Goal: Find specific page/section: Find specific page/section

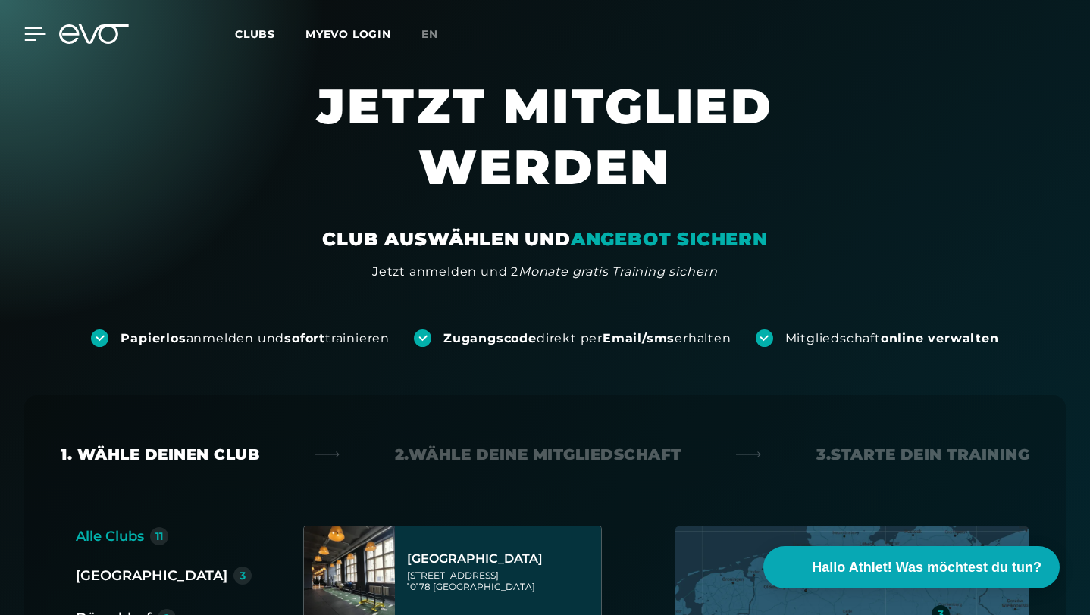
click at [31, 30] on icon at bounding box center [35, 34] width 22 height 14
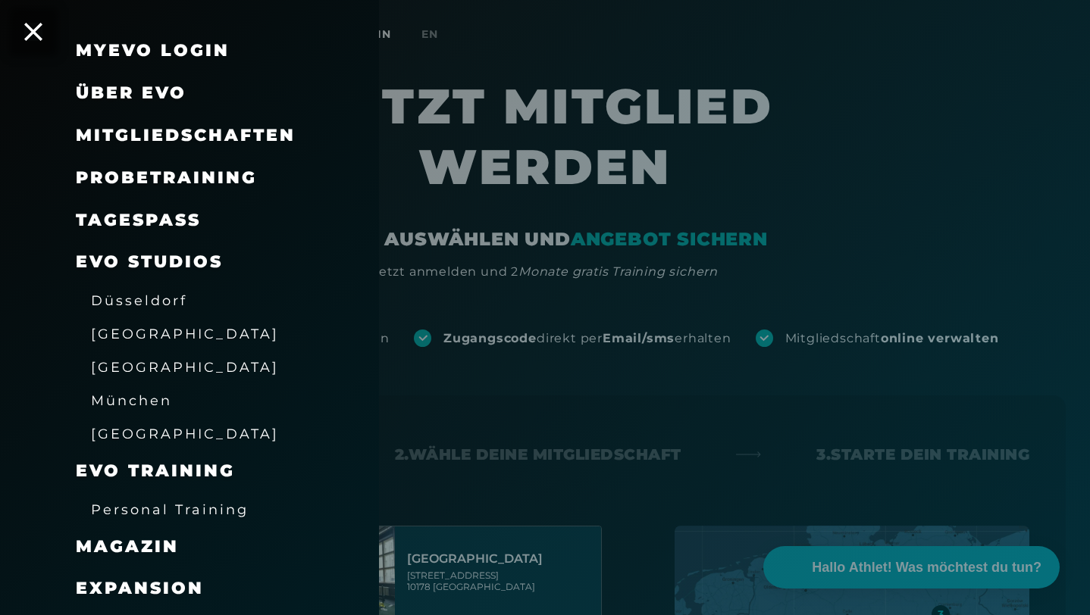
scroll to position [59, 0]
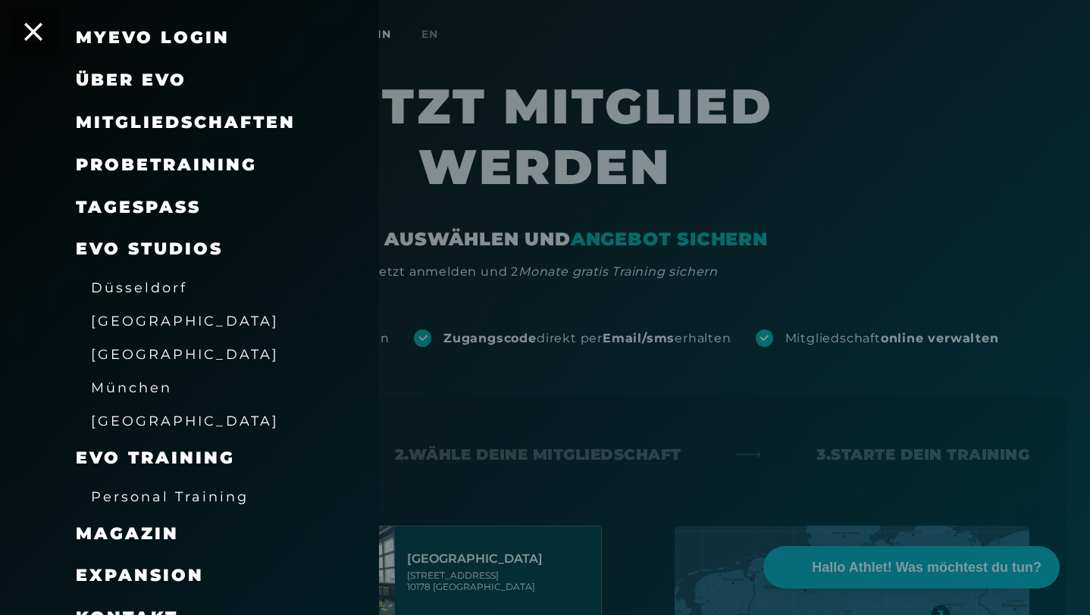
click at [151, 363] on div "[GEOGRAPHIC_DATA]" at bounding box center [185, 354] width 188 height 24
click at [152, 358] on span "[GEOGRAPHIC_DATA]" at bounding box center [185, 354] width 188 height 16
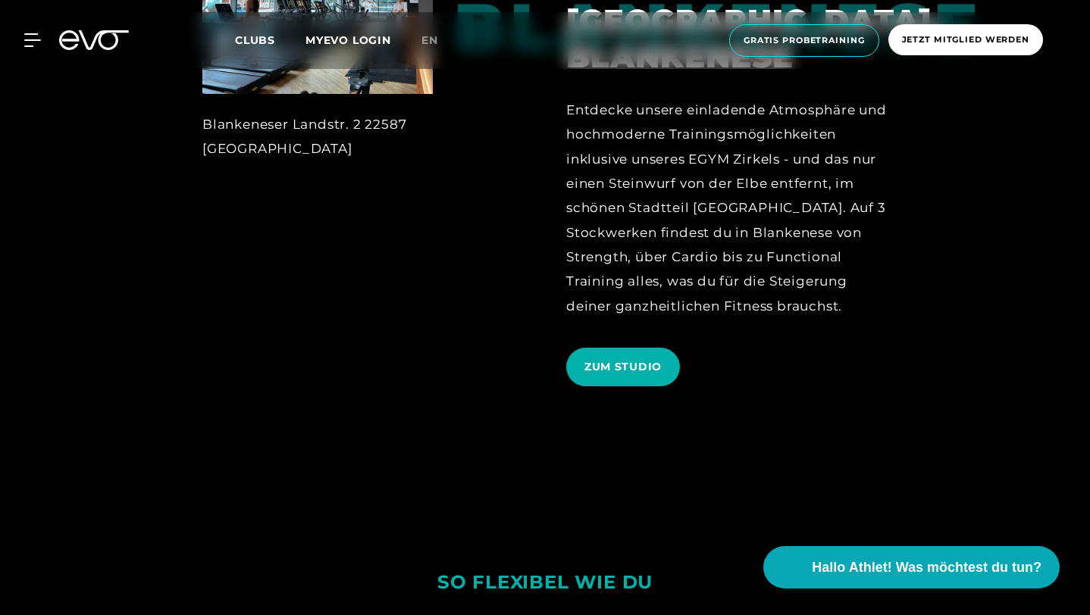
scroll to position [2738, 0]
click at [642, 360] on span "ZUM STUDIO" at bounding box center [622, 368] width 77 height 16
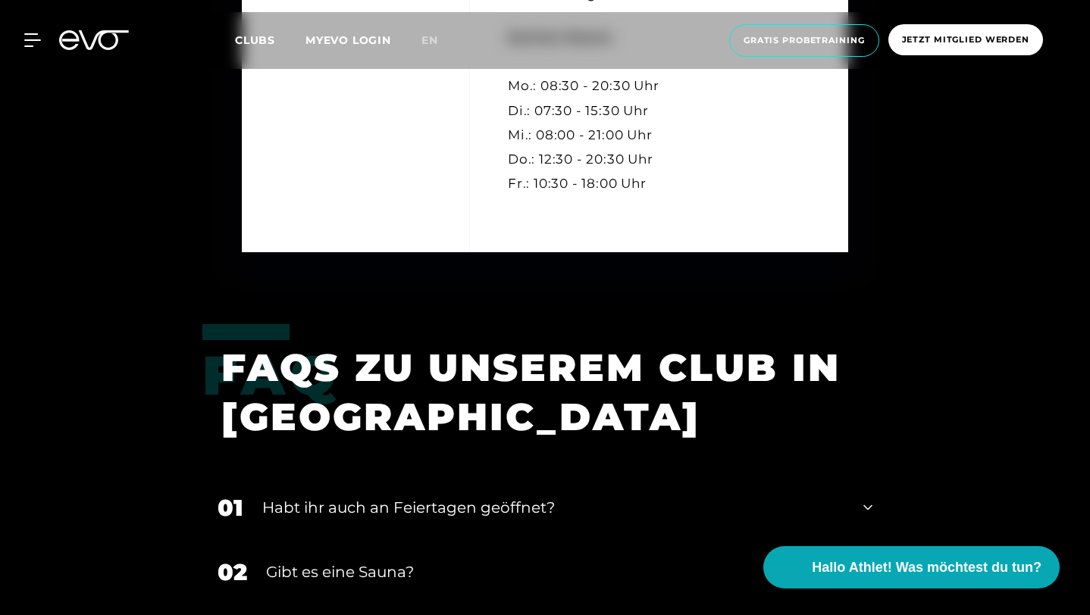
scroll to position [4517, 0]
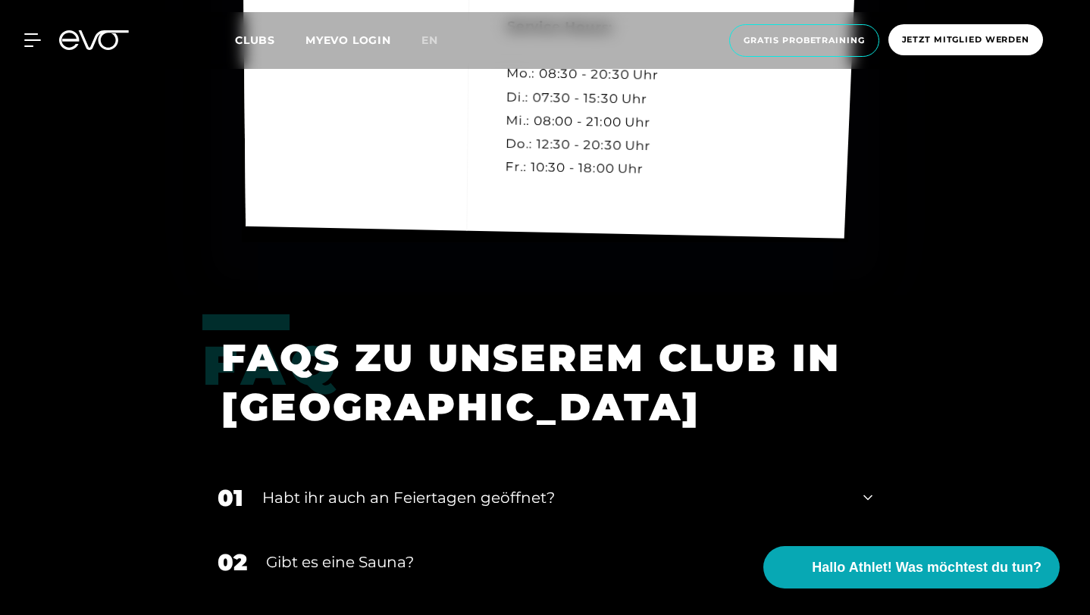
scroll to position [4449, 0]
